Goal: Navigation & Orientation: Find specific page/section

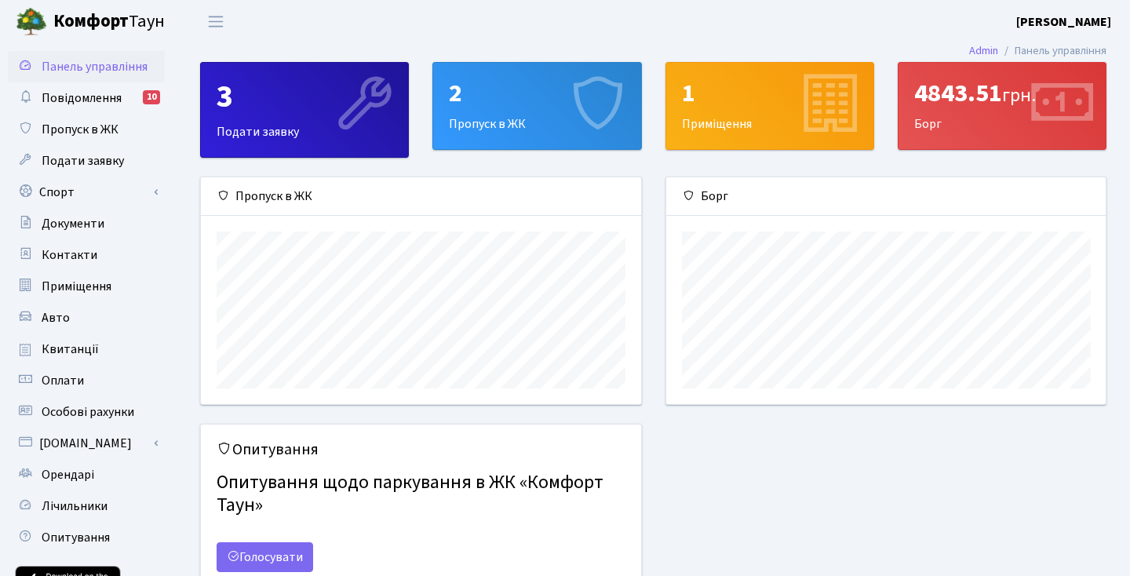
scroll to position [227, 440]
click at [100, 100] on span "Повідомлення" at bounding box center [82, 97] width 80 height 17
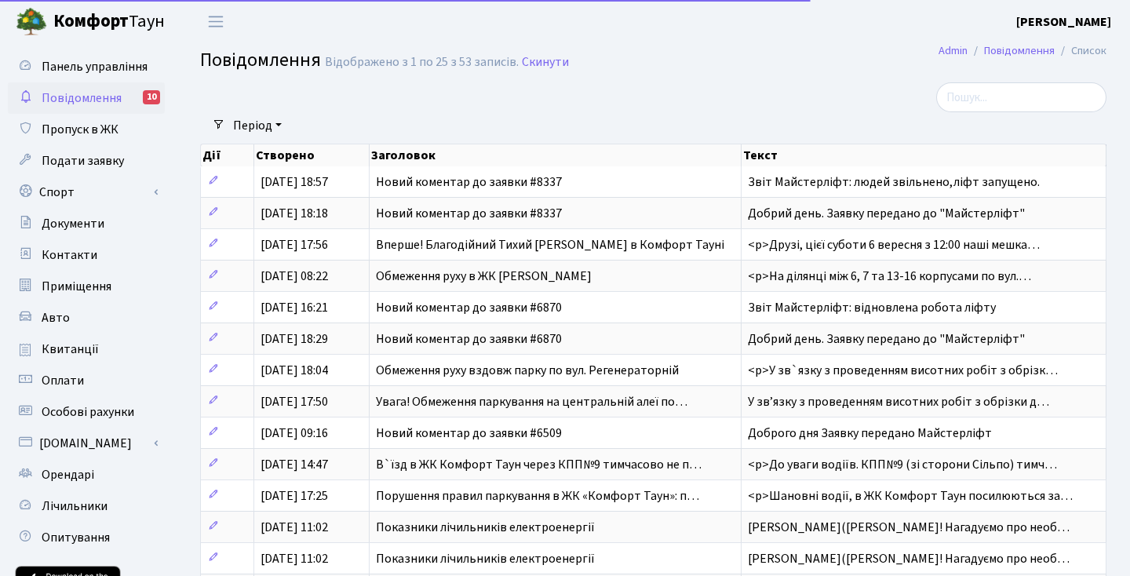
select select "25"
click at [93, 165] on span "Подати заявку" at bounding box center [83, 160] width 82 height 17
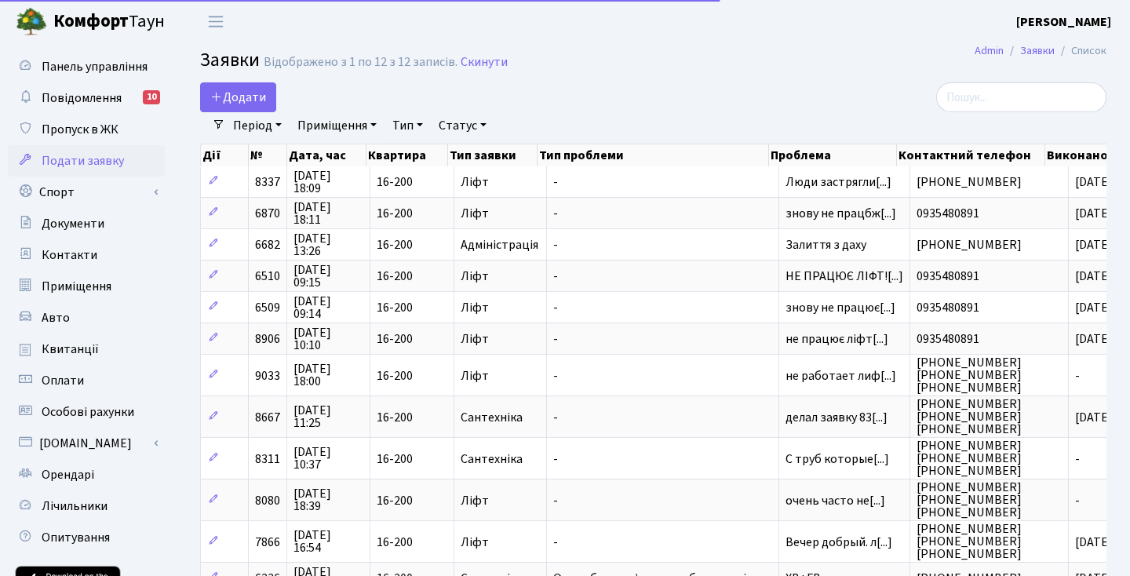
select select "25"
click at [83, 193] on link "Спорт" at bounding box center [86, 192] width 157 height 31
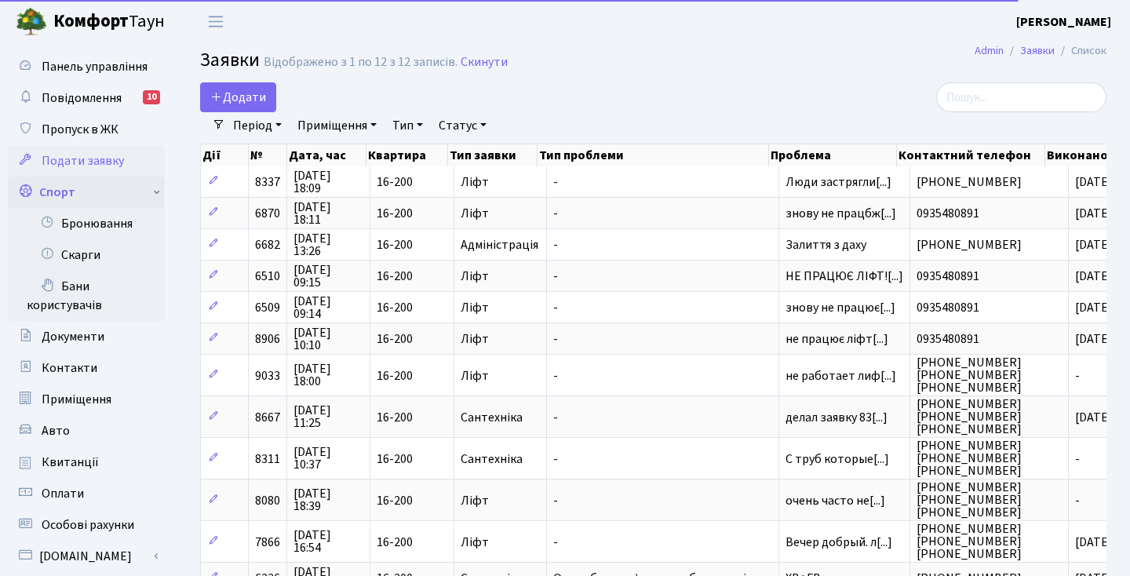
click at [90, 189] on link "Спорт" at bounding box center [86, 192] width 157 height 31
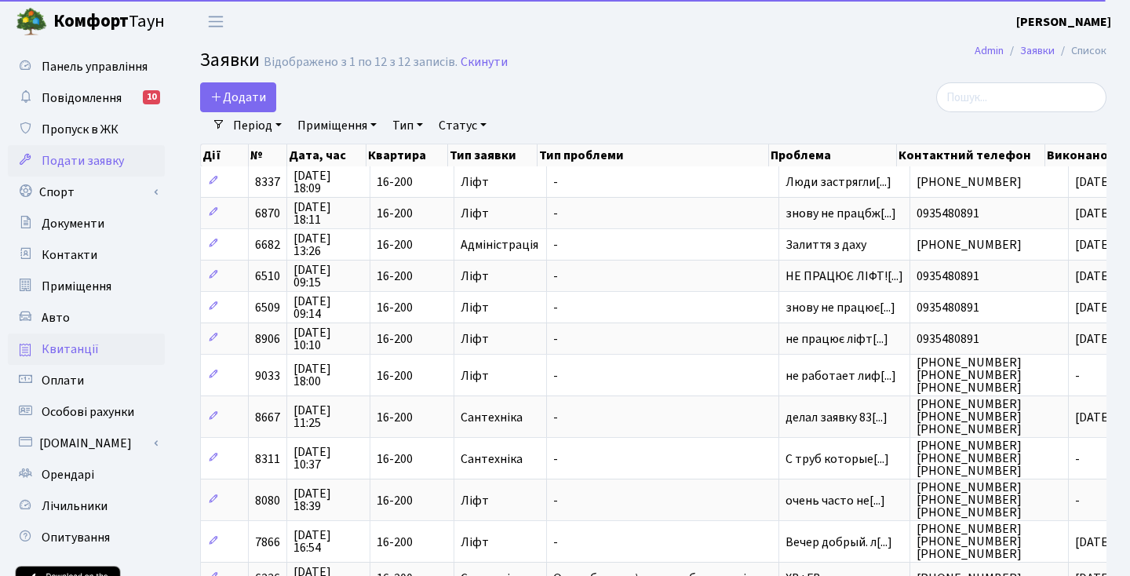
click at [93, 344] on span "Квитанції" at bounding box center [70, 349] width 57 height 17
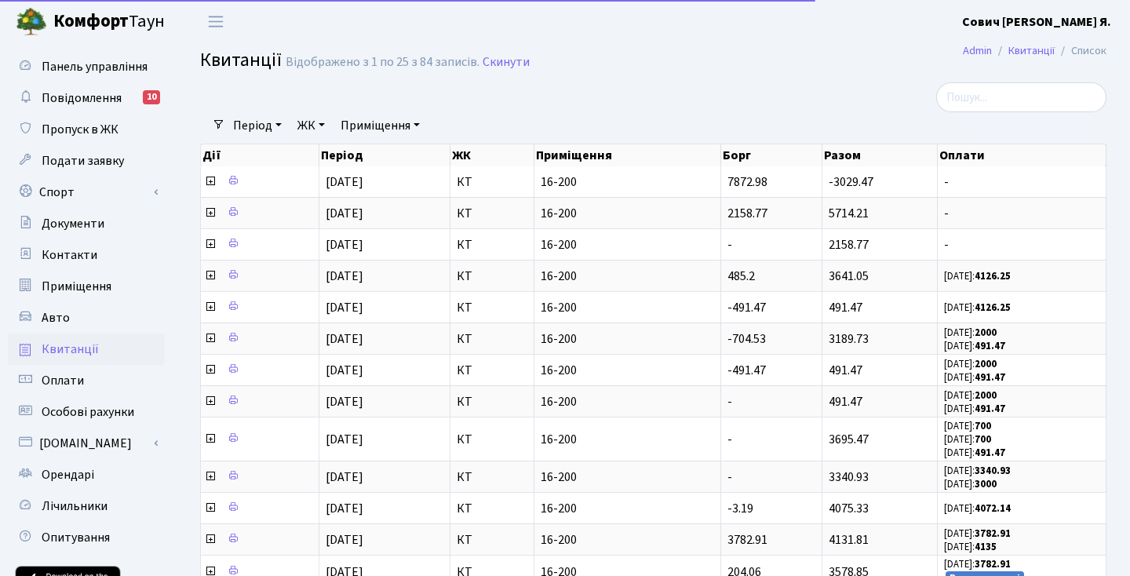
select select "25"
